Goal: Information Seeking & Learning: Learn about a topic

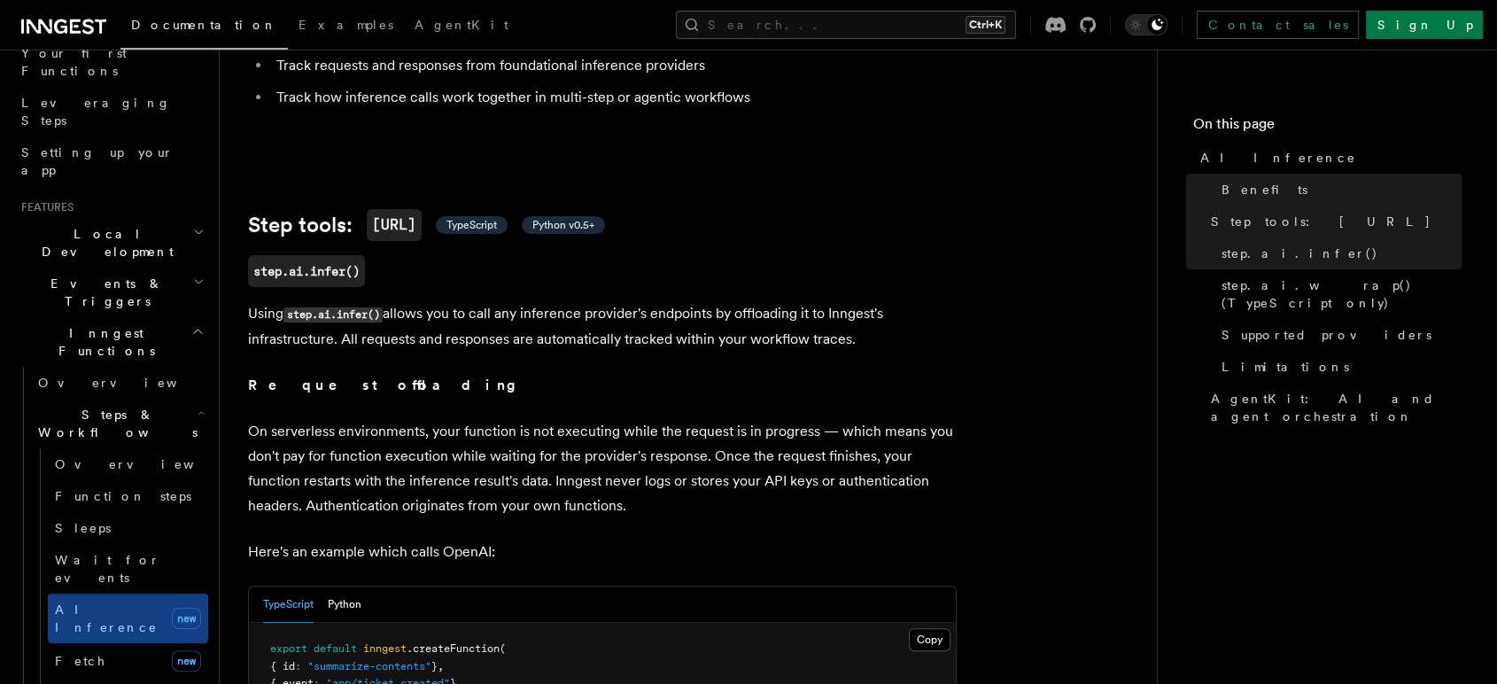
scroll to position [295, 0]
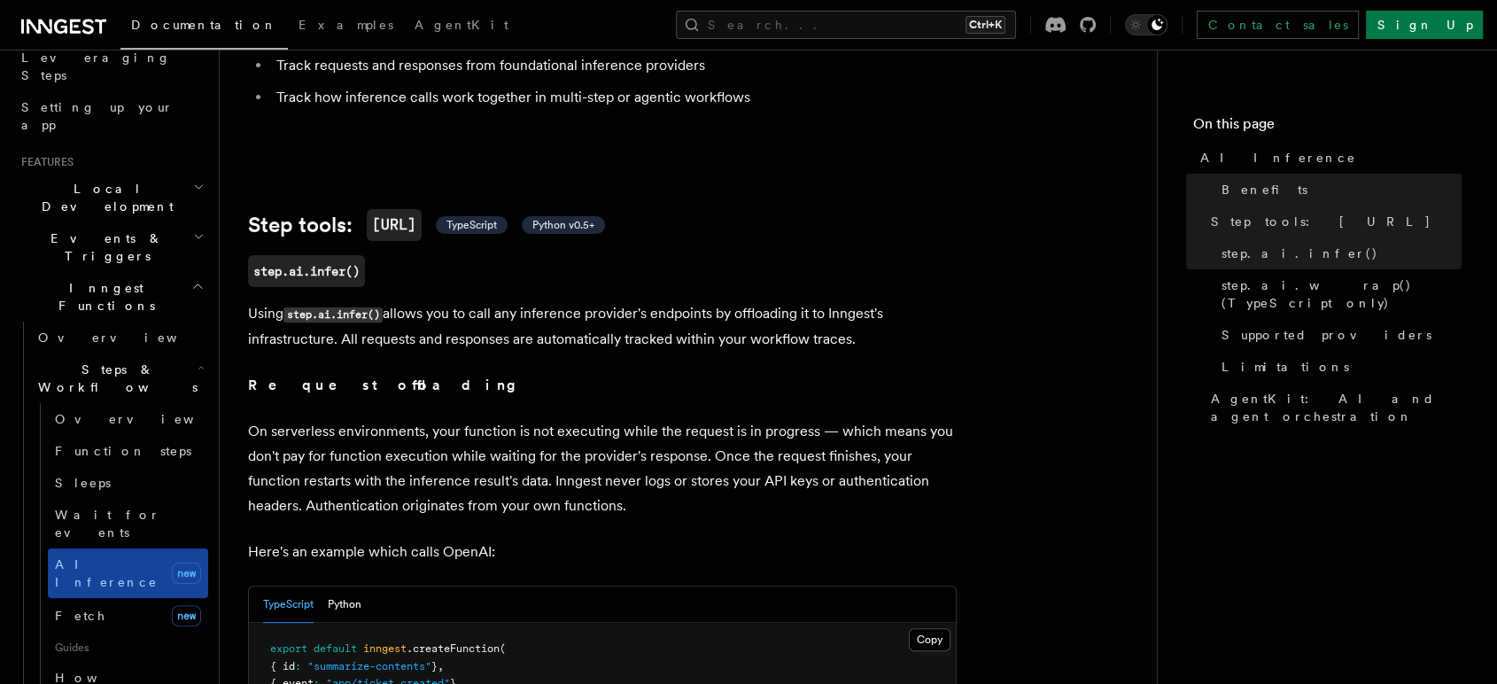
click at [108, 557] on span "AI Inference" at bounding box center [106, 573] width 103 height 32
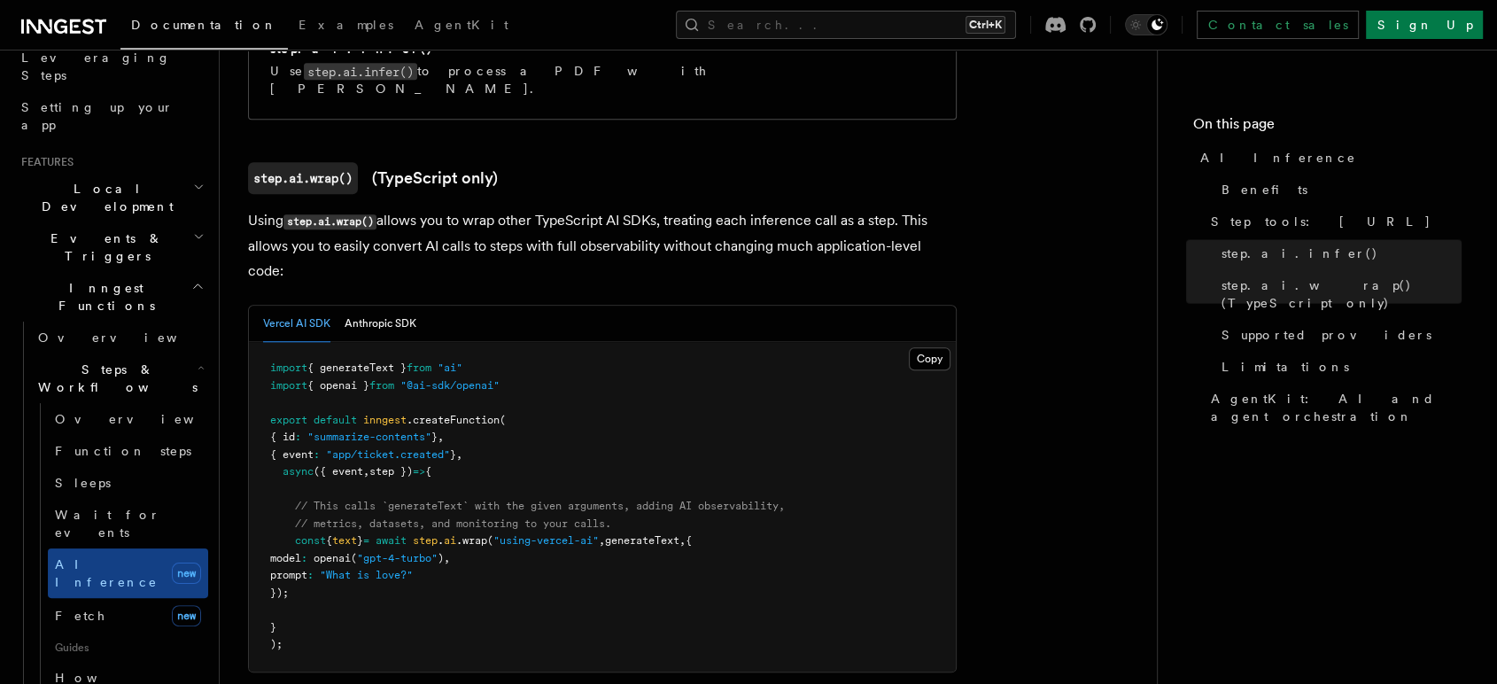
scroll to position [1672, 0]
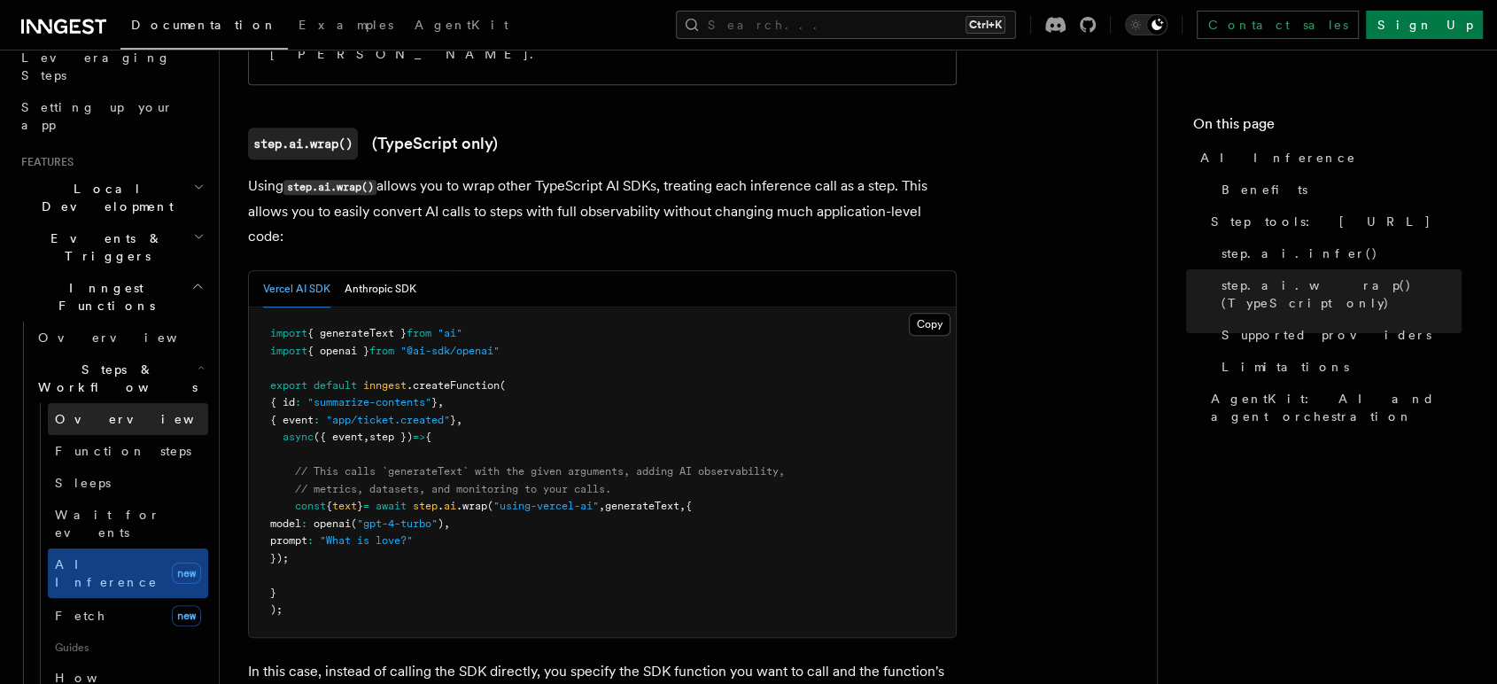
click at [106, 412] on span "Overview" at bounding box center [146, 419] width 182 height 14
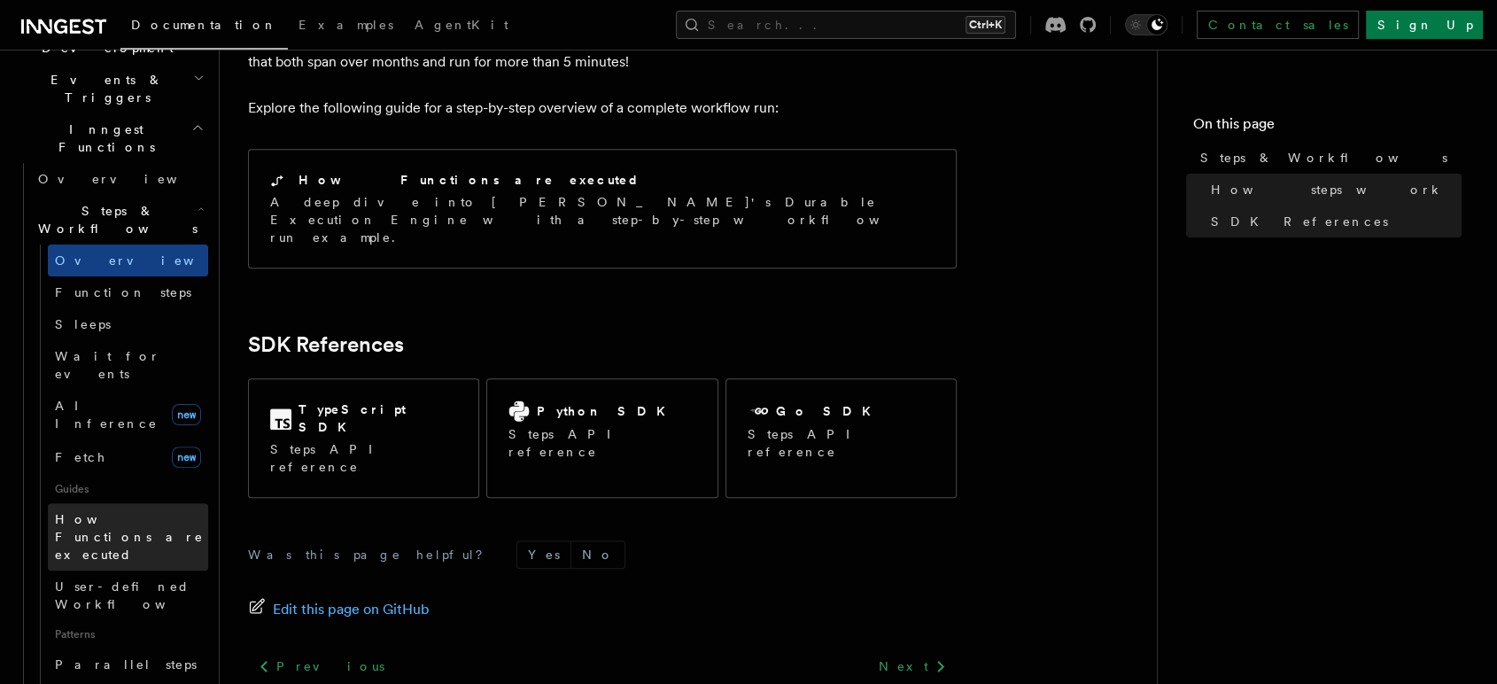
scroll to position [424, 0]
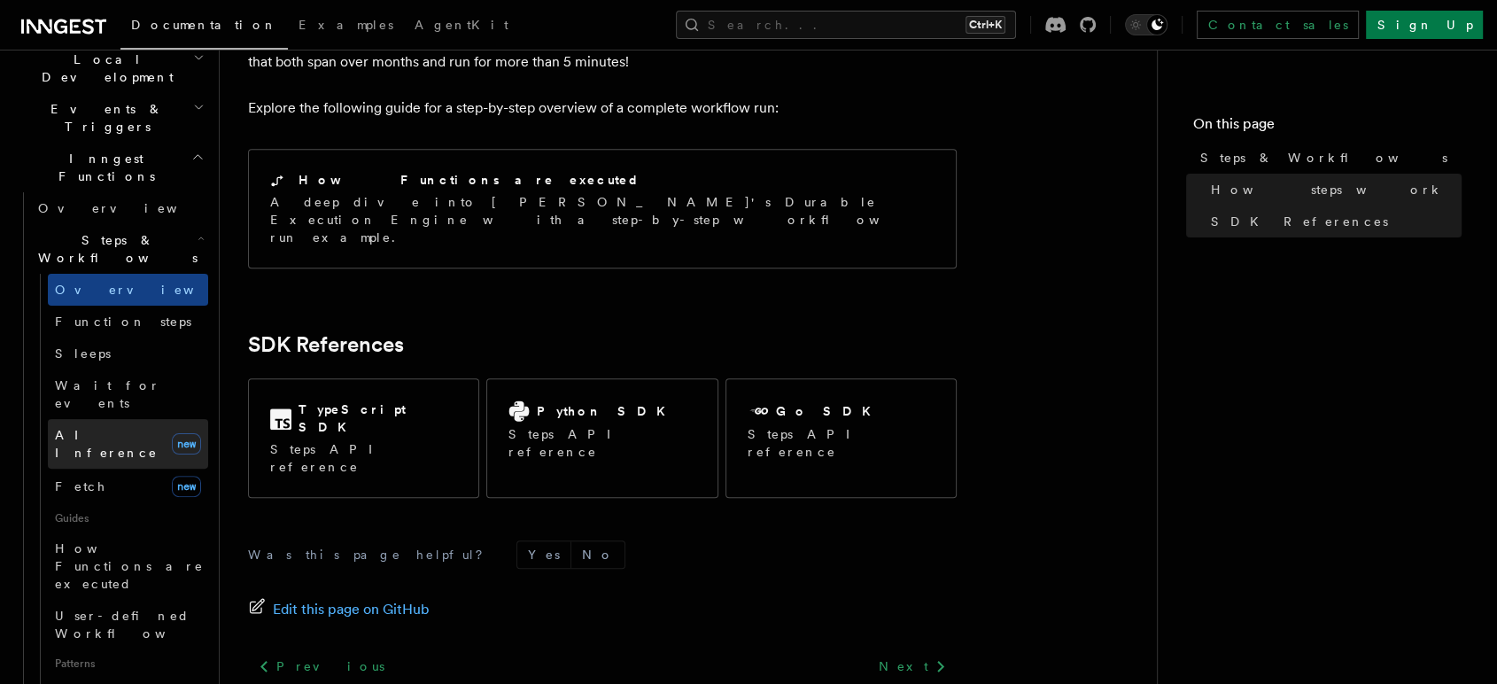
click at [113, 419] on link "AI Inference new" at bounding box center [128, 444] width 160 height 50
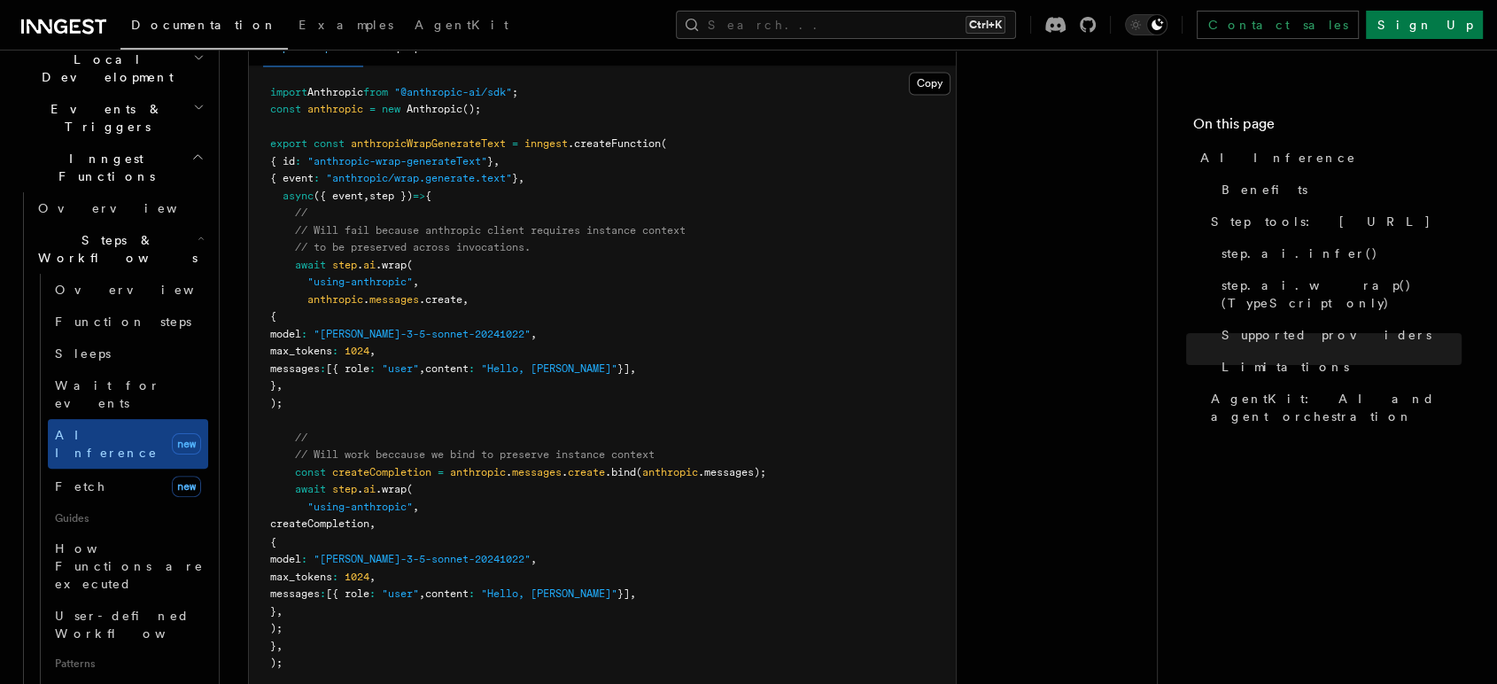
scroll to position [2813, 0]
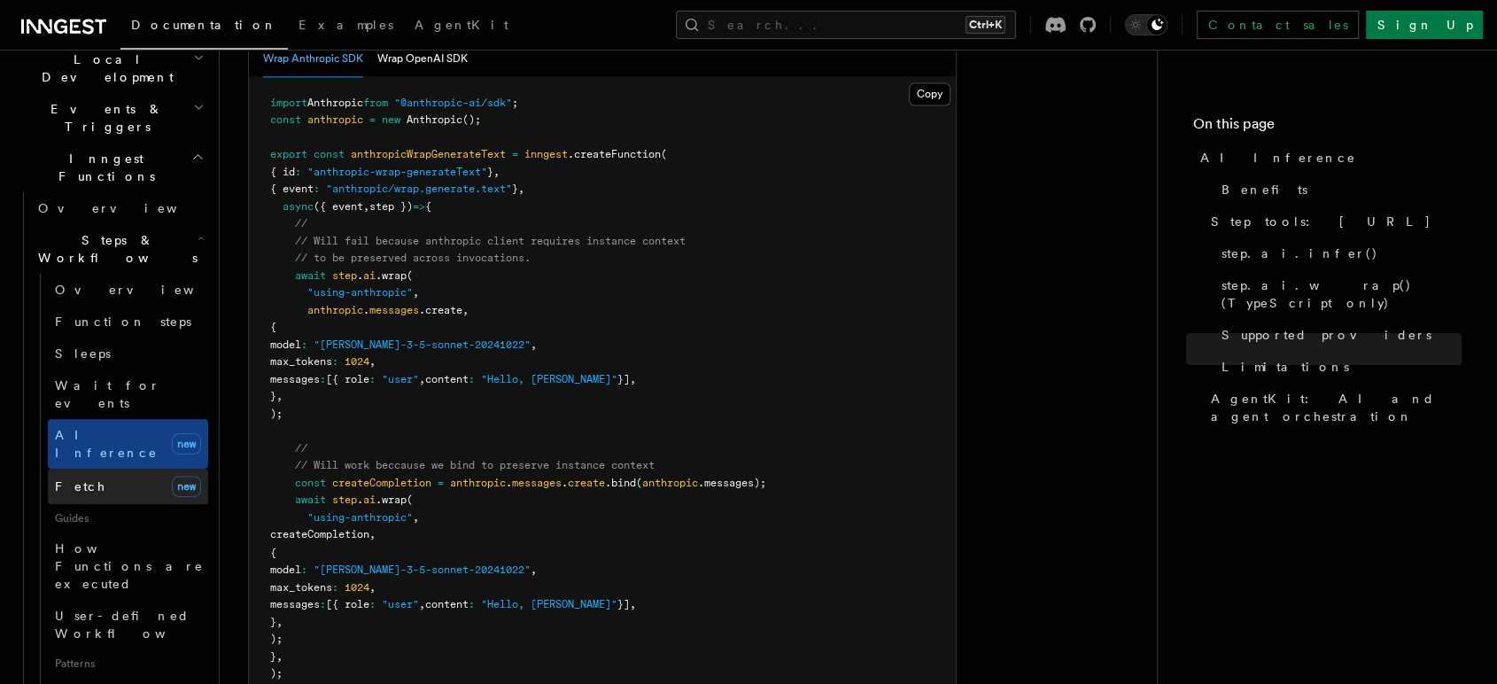
click at [130, 468] on link "Fetch new" at bounding box center [128, 485] width 160 height 35
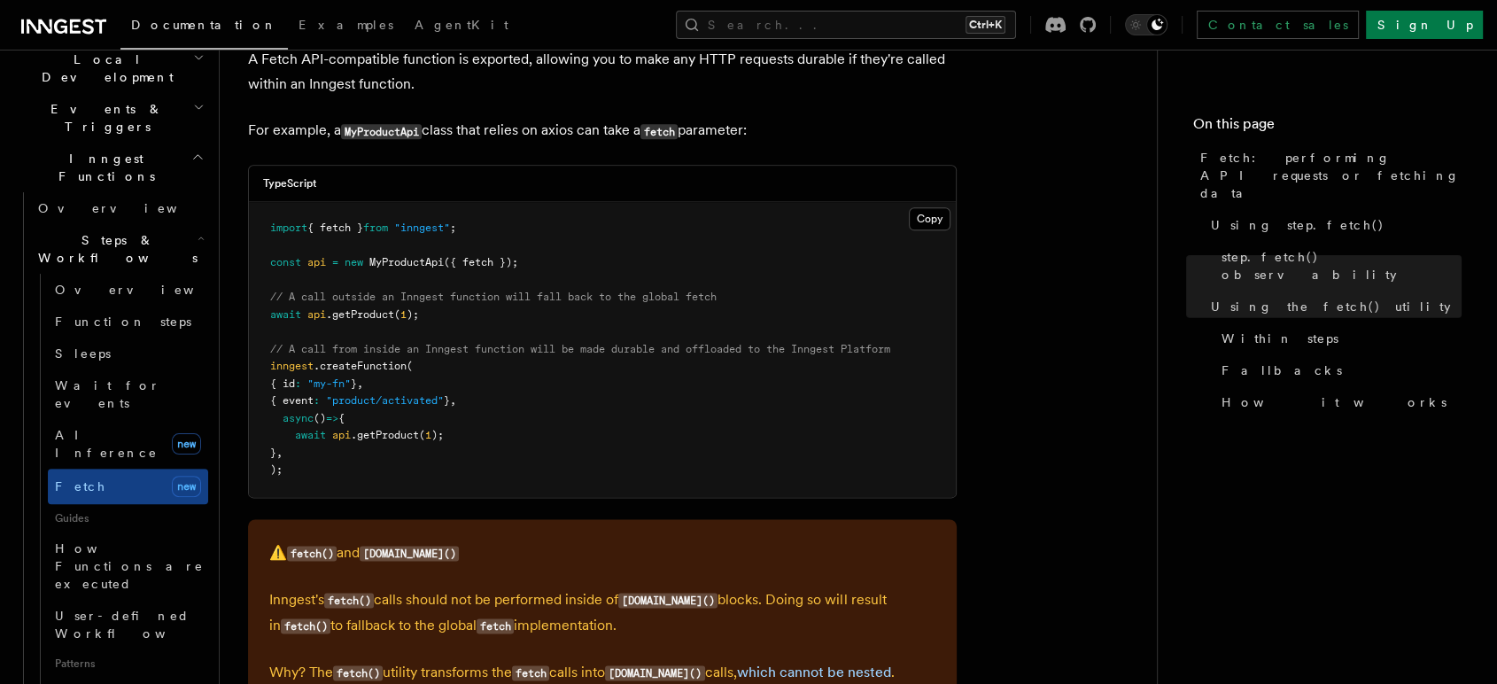
scroll to position [2066, 0]
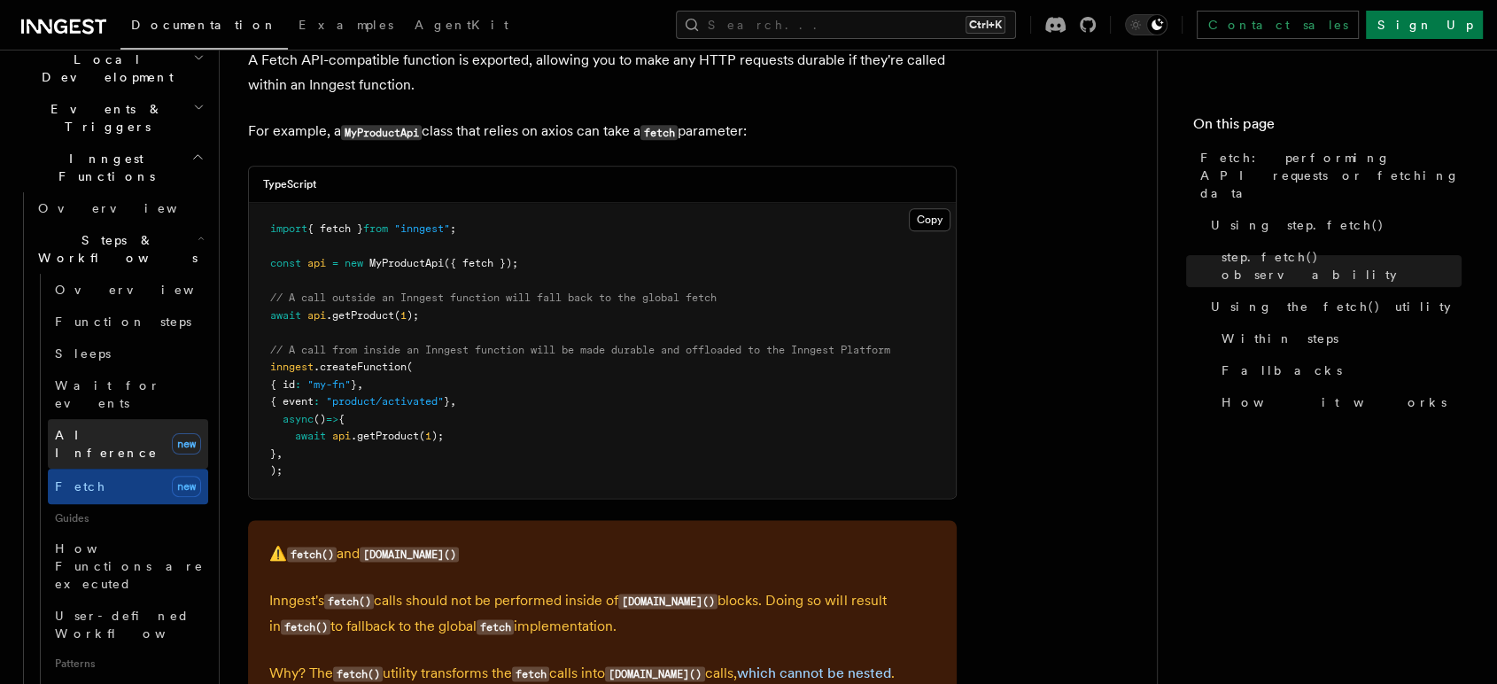
click at [124, 419] on link "AI Inference new" at bounding box center [128, 444] width 160 height 50
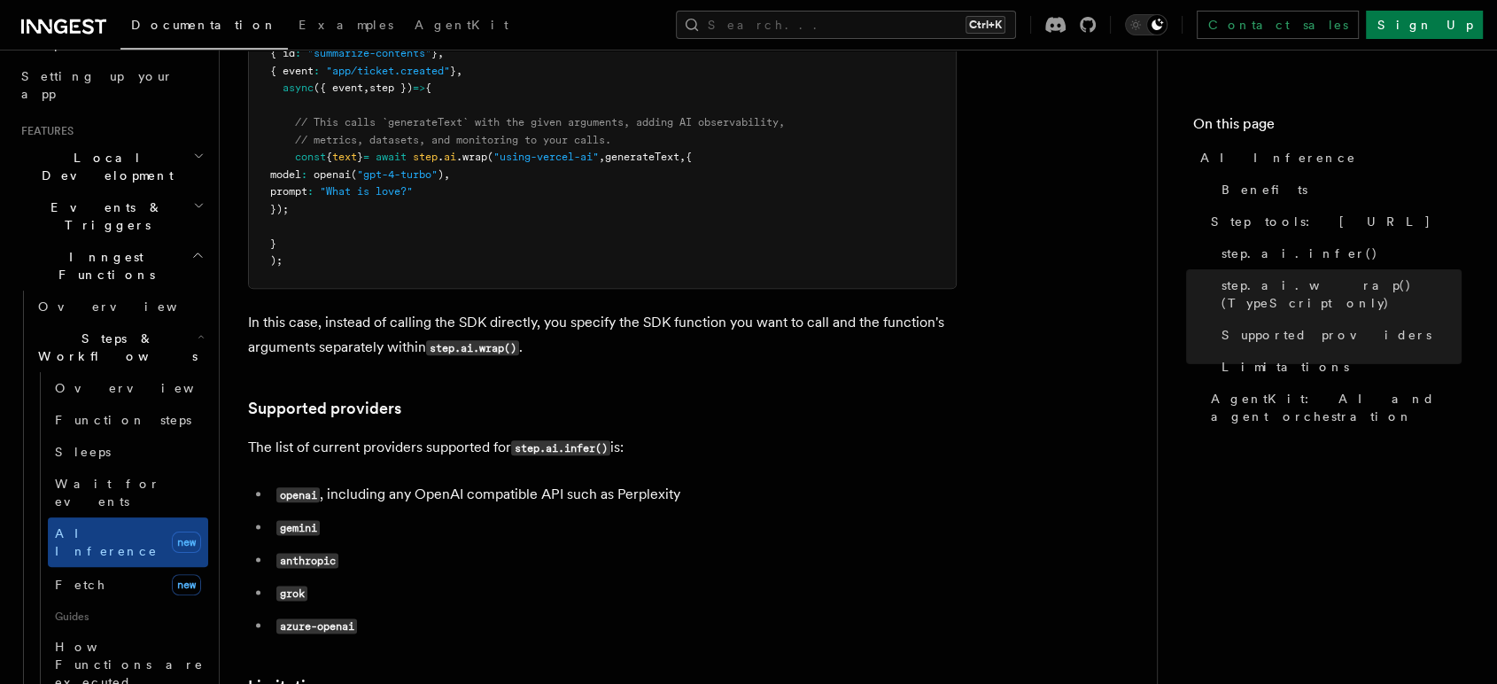
scroll to position [2066, 0]
